Goal: Task Accomplishment & Management: Manage account settings

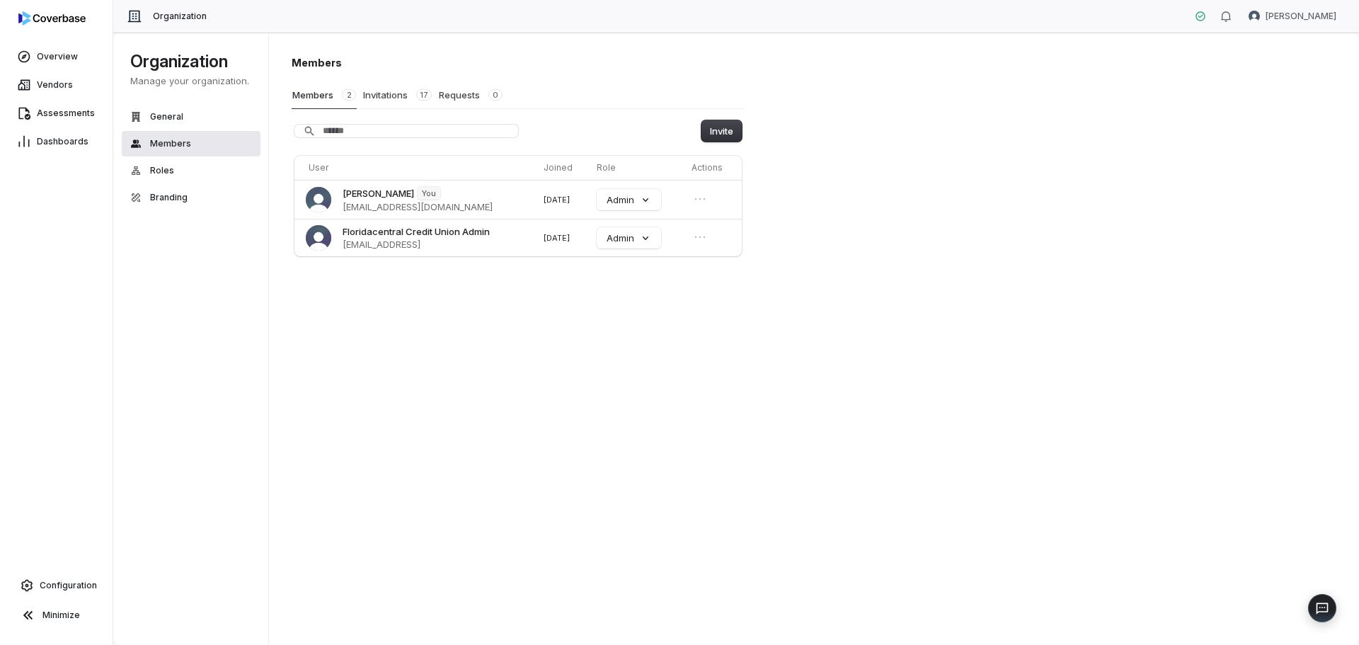
click at [157, 142] on span "Members" at bounding box center [170, 143] width 41 height 11
click at [384, 95] on button "Invitations 17" at bounding box center [397, 94] width 70 height 27
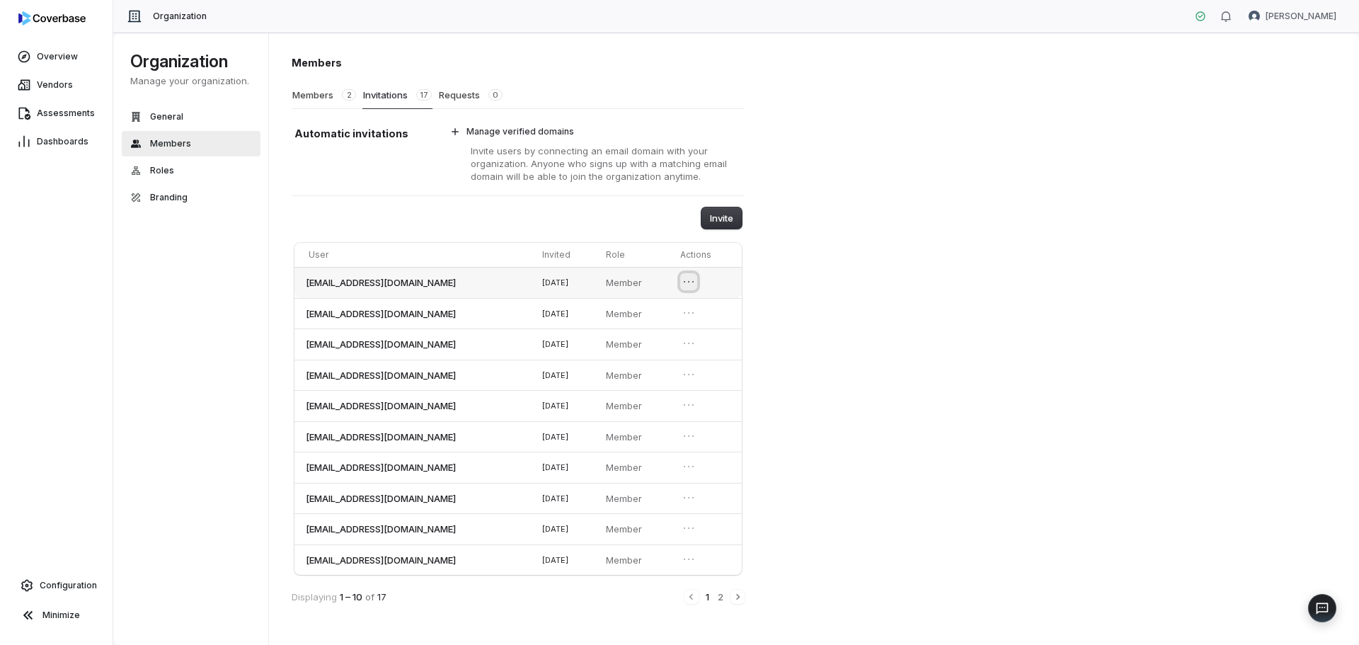
click at [696, 283] on icon "Open menu" at bounding box center [688, 282] width 14 height 14
click at [696, 283] on icon "Close menu" at bounding box center [688, 282] width 14 height 14
click at [722, 594] on button "2" at bounding box center [720, 597] width 8 height 16
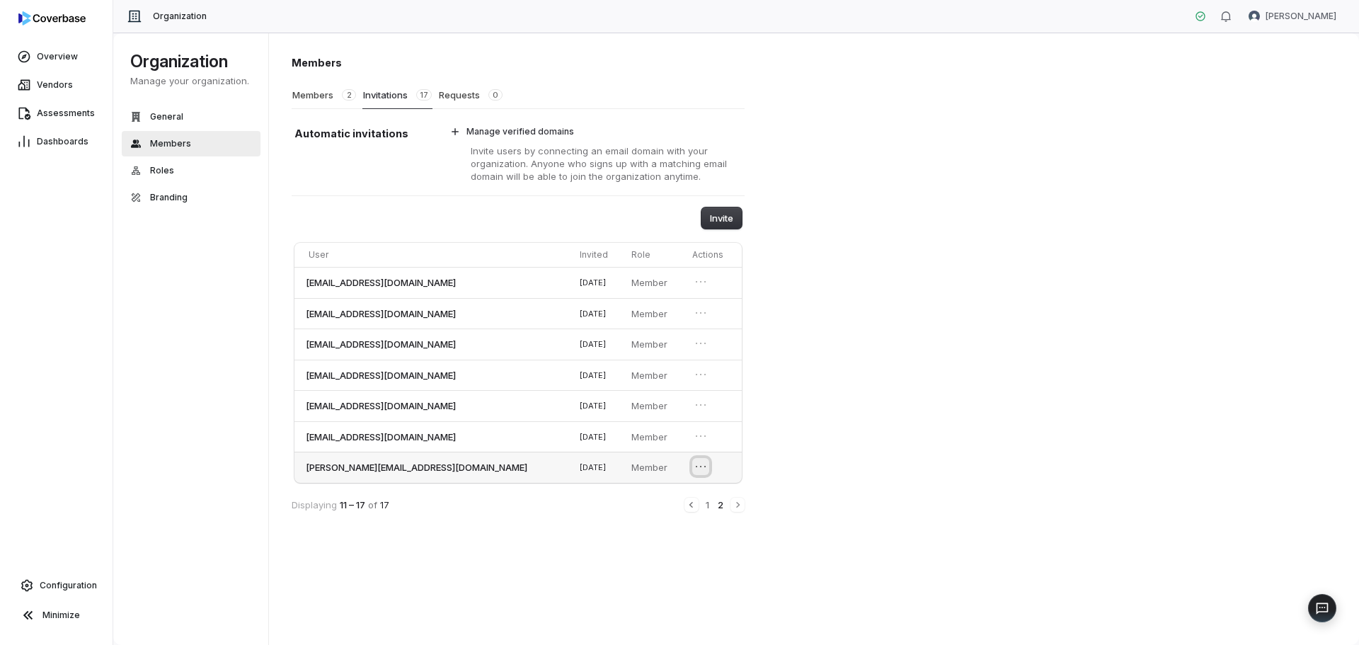
click at [697, 464] on icon "Open menu" at bounding box center [700, 466] width 14 height 14
click at [656, 490] on button "Revoke invitation" at bounding box center [654, 491] width 91 height 18
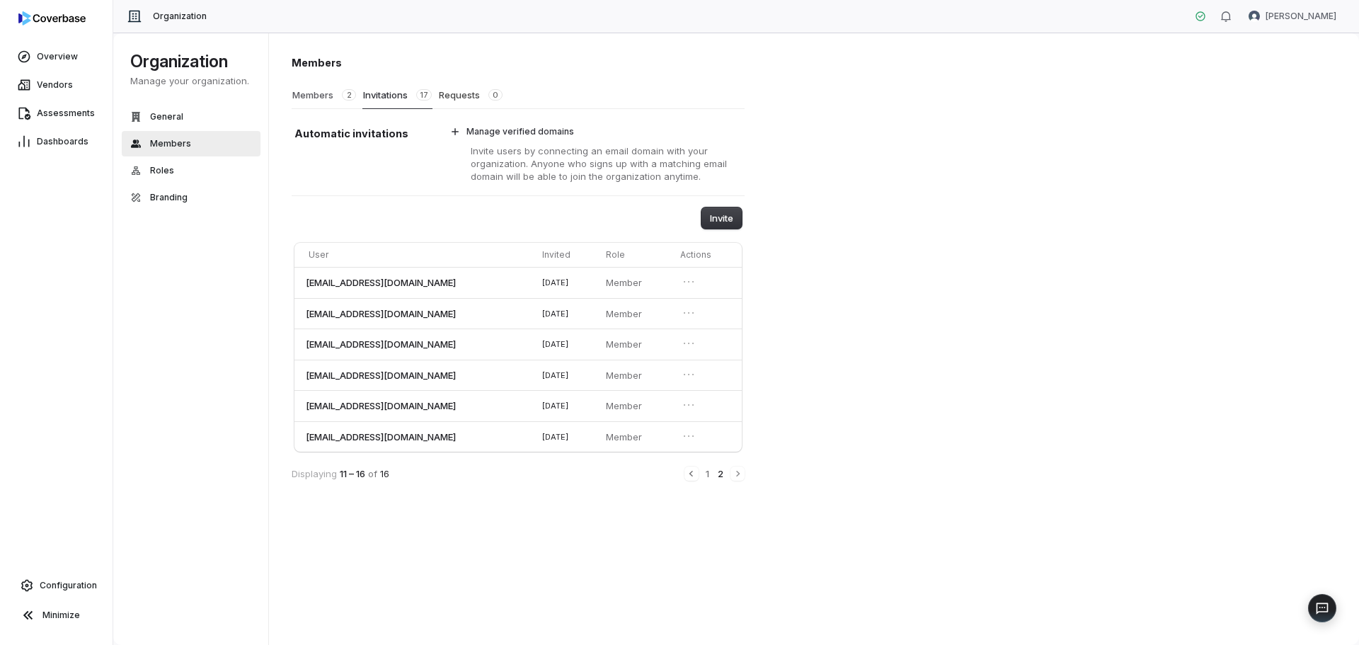
click at [322, 93] on button "Members 2" at bounding box center [324, 94] width 65 height 27
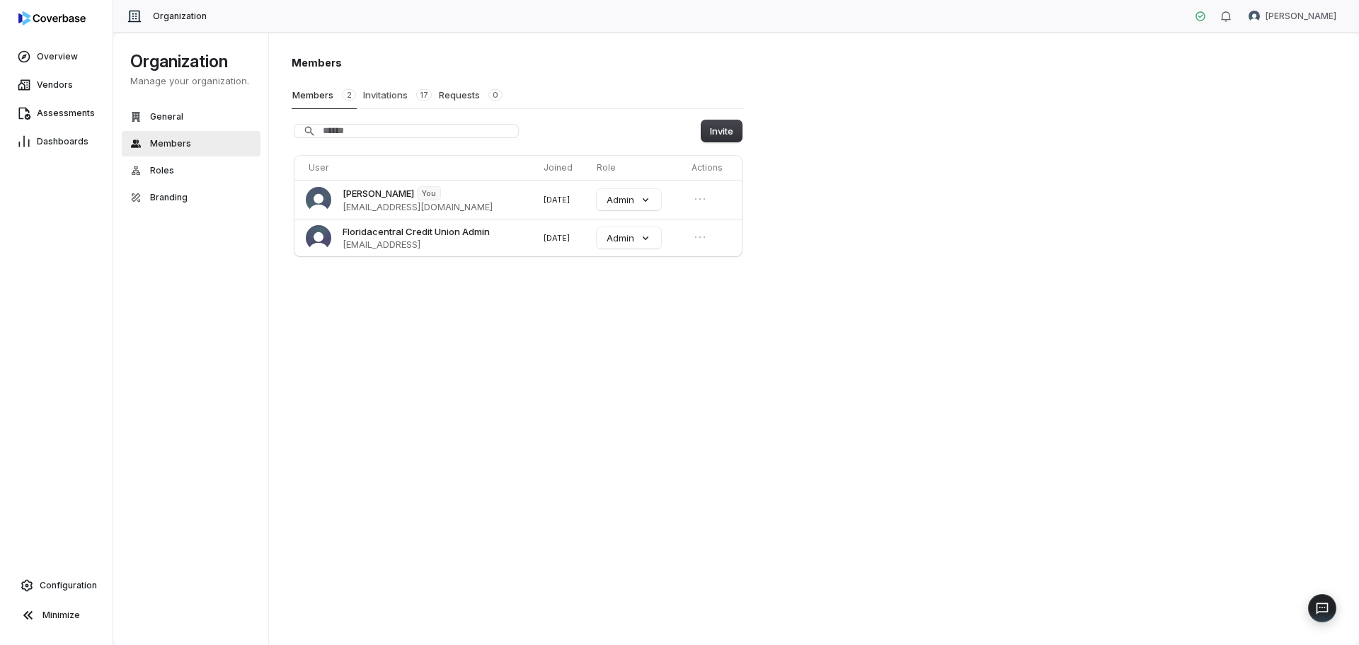
click at [385, 92] on button "Invitations 17" at bounding box center [397, 94] width 70 height 27
click at [379, 91] on button "Invitations 16" at bounding box center [397, 94] width 71 height 27
